Goal: Task Accomplishment & Management: Manage account settings

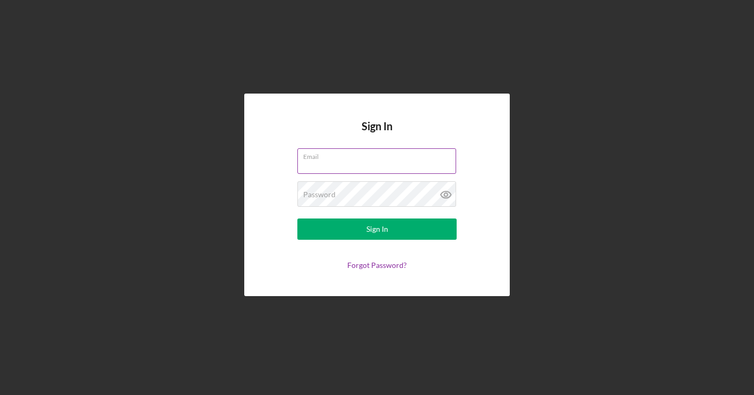
type input "[EMAIL_ADDRESS][DOMAIN_NAME]"
click at [377, 229] on button "Sign In" at bounding box center [377, 228] width 159 height 21
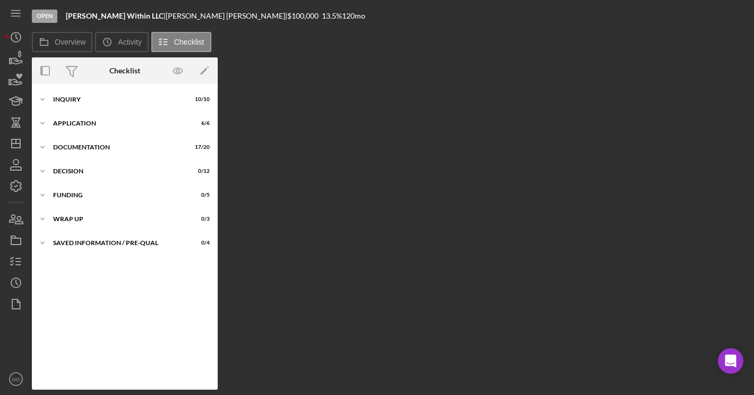
click at [424, 79] on div "Overview Internal Workflow Stage Open Icon/Dropdown Arrow Archive (can unarchiv…" at bounding box center [390, 223] width 717 height 332
click at [7, 295] on icon "button" at bounding box center [16, 304] width 27 height 27
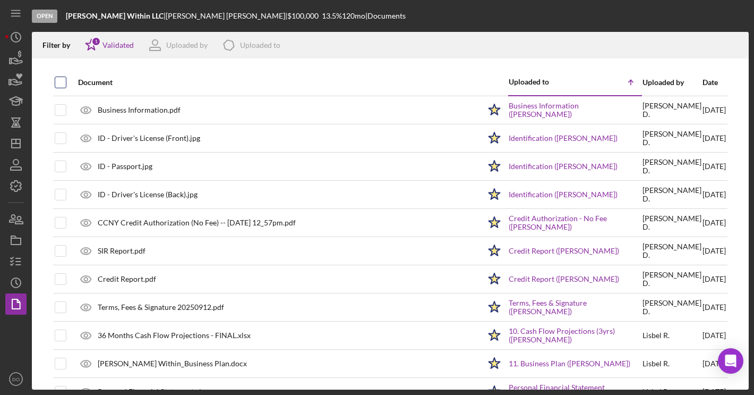
click at [63, 86] on input "checkbox" at bounding box center [60, 82] width 11 height 11
checkbox input "true"
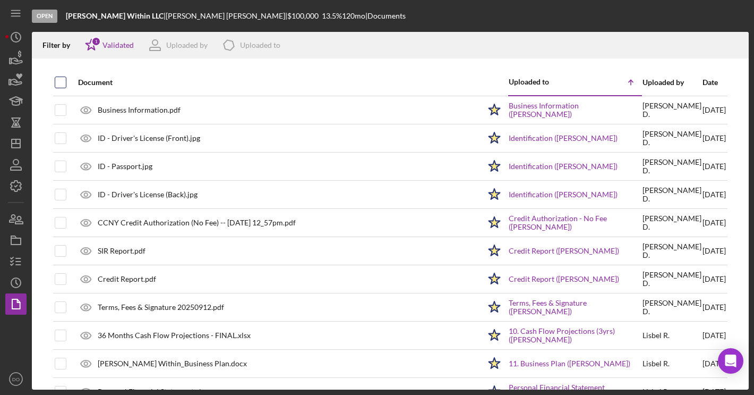
checkbox input "true"
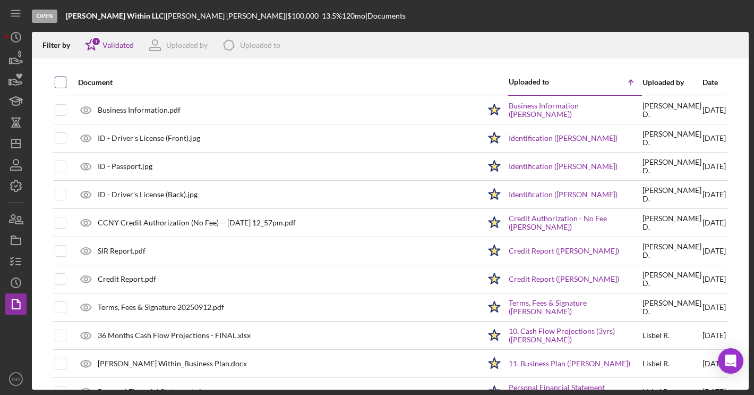
checkbox input "true"
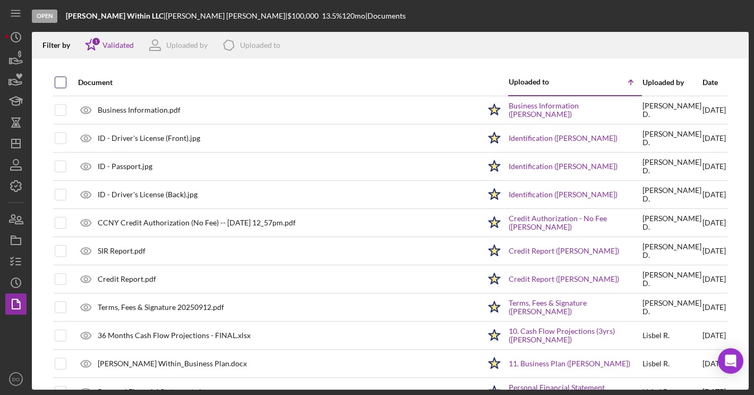
checkbox input "true"
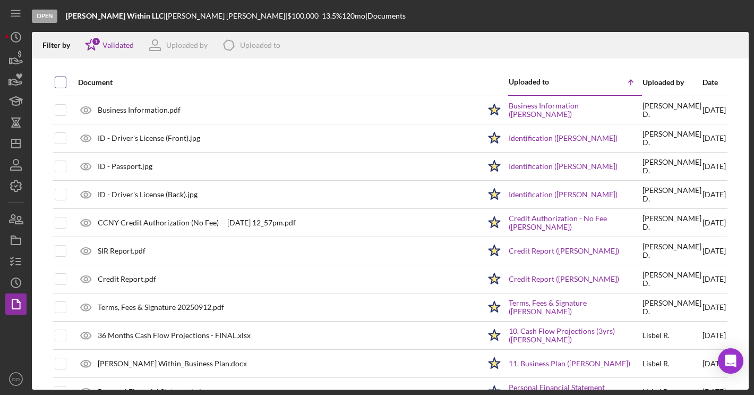
checkbox input "true"
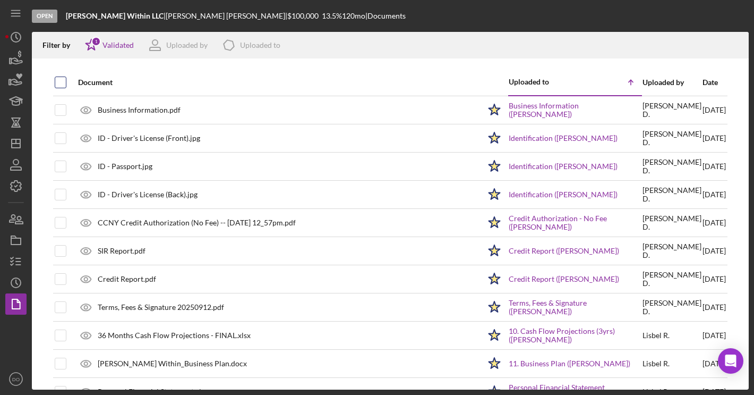
checkbox input "true"
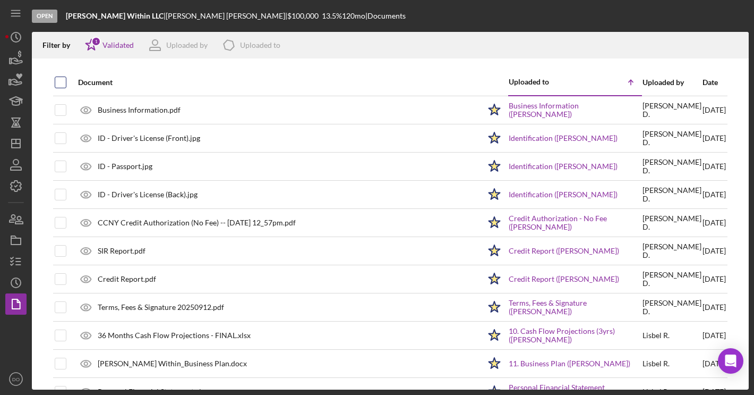
checkbox input "true"
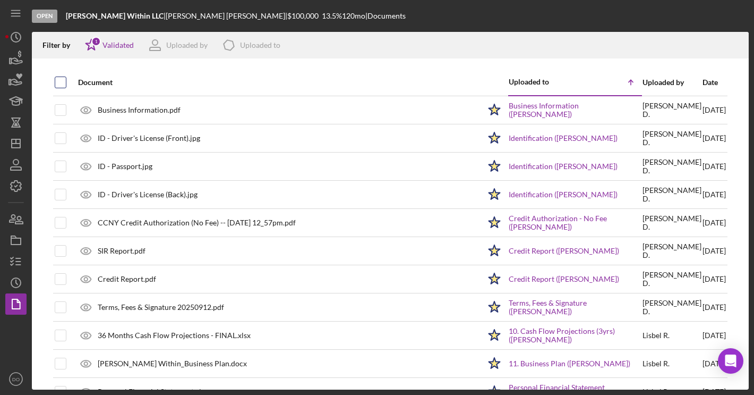
checkbox input "true"
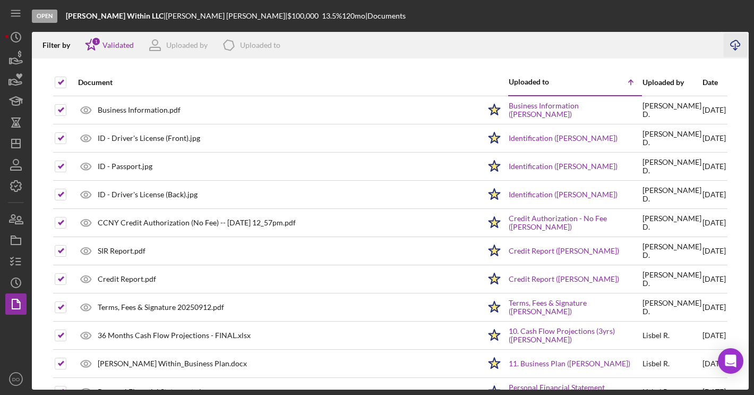
click at [741, 46] on icon "Icon/Download" at bounding box center [736, 45] width 24 height 24
